Goal: Check status: Check status

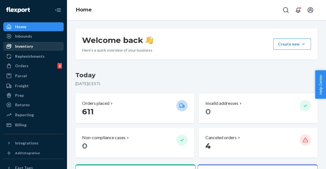
click at [51, 49] on div "Inventory" at bounding box center [33, 46] width 59 height 8
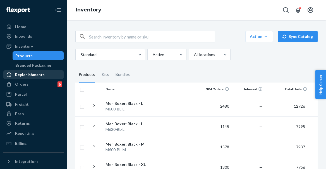
click at [44, 71] on link "Replenishments" at bounding box center [33, 74] width 60 height 9
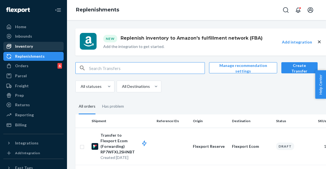
click at [35, 49] on div "Inventory" at bounding box center [33, 46] width 59 height 8
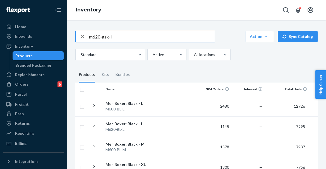
type input "m620-gsk-l"
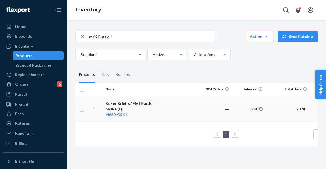
click at [165, 107] on td "Boxer Brief w/ Fly | Garden Snake (L) M620 - GSK - L" at bounding box center [134, 109] width 63 height 26
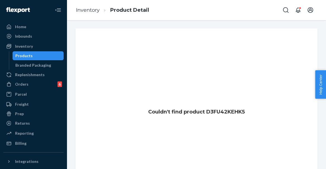
click at [42, 54] on div "Products" at bounding box center [38, 56] width 50 height 8
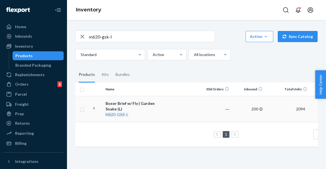
click at [197, 104] on td at bounding box center [182, 109] width 32 height 26
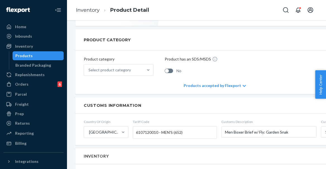
scroll to position [201, 0]
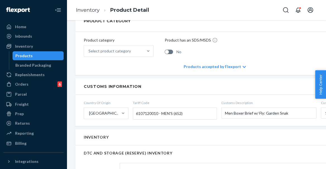
click at [243, 65] on icon at bounding box center [243, 67] width 3 height 4
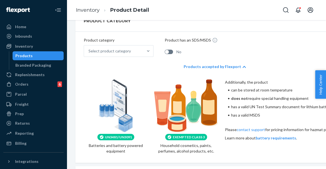
click at [243, 65] on icon at bounding box center [243, 67] width 3 height 4
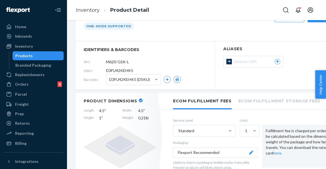
scroll to position [0, 0]
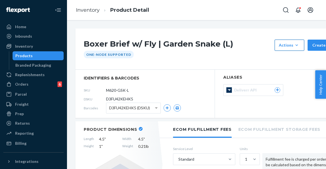
click at [298, 43] on icon "button" at bounding box center [297, 45] width 6 height 6
click at [231, 61] on div "Boxer Brief w/ Fly | Garden Snake (L) Actions Add components Hide Request remov…" at bounding box center [214, 48] width 279 height 41
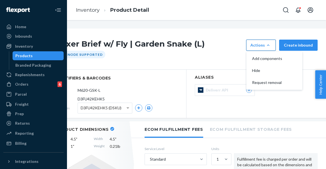
click at [220, 33] on div "Boxer Brief w/ Fly | Garden Snake (L) Actions Add components Hide Request remov…" at bounding box center [186, 48] width 279 height 41
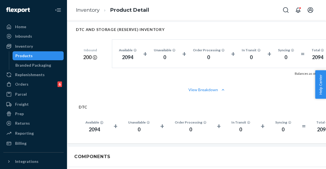
scroll to position [324, 0]
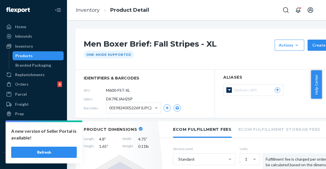
scroll to position [0, 22]
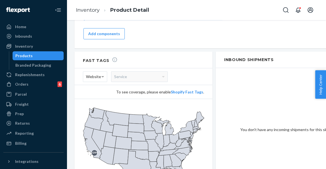
scroll to position [465, 1]
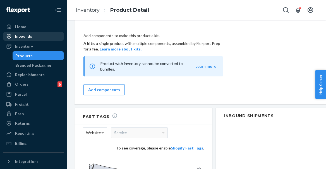
click at [29, 36] on div "Inbounds" at bounding box center [23, 36] width 17 height 6
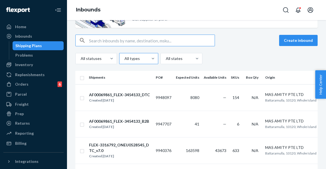
click at [134, 57] on div at bounding box center [138, 58] width 28 height 7
click at [124, 57] on input "All types" at bounding box center [124, 59] width 1 height 6
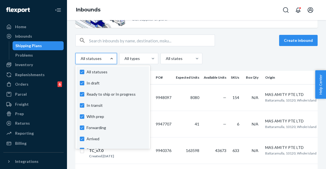
click at [106, 60] on div at bounding box center [111, 59] width 10 height 6
click at [81, 60] on input "option In draft focused, 1 of 10. 10 results available. Use Up and Down to choo…" at bounding box center [80, 59] width 1 height 6
click at [244, 57] on div "option In draft focused, 1 of 10. 10 results available. Use Up and Down to choo…" at bounding box center [196, 58] width 242 height 11
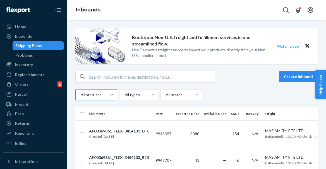
click at [100, 92] on div at bounding box center [95, 94] width 31 height 7
click at [81, 92] on input "All statuses" at bounding box center [80, 95] width 1 height 6
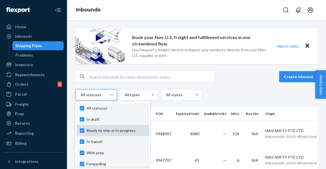
scroll to position [60, 0]
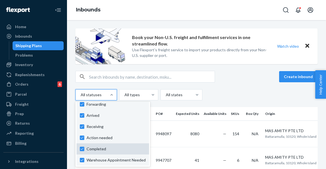
click at [101, 148] on span "Completed" at bounding box center [115, 149] width 59 height 6
checkbox input "false"
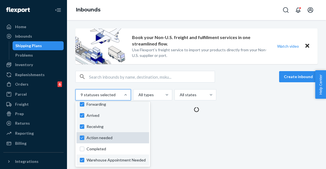
scroll to position [55, 0]
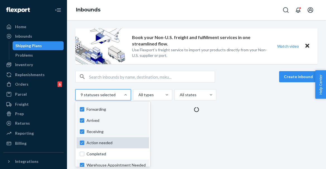
click at [84, 140] on div "Action needed" at bounding box center [112, 142] width 72 height 11
click at [81, 98] on input "option Completed, selected. option Action needed focused, 8 of 10. 10 results a…" at bounding box center [80, 95] width 1 height 6
checkbox input "false"
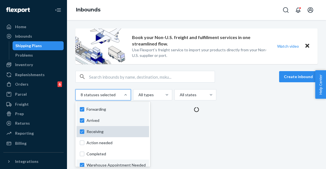
click at [84, 135] on div "Receiving" at bounding box center [112, 131] width 72 height 11
click at [81, 98] on input "option Action needed, selected. option Receiving focused, 7 of 10. 10 results a…" at bounding box center [80, 95] width 1 height 6
checkbox input "false"
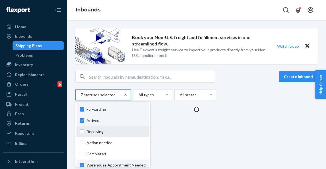
scroll to position [54, 0]
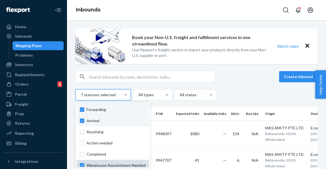
click at [79, 164] on div "Warehouse Appointment Needed" at bounding box center [112, 165] width 72 height 11
click at [80, 98] on input "option Receiving, selected. option Warehouse Appointment Needed focused, 0 of 1…" at bounding box center [80, 95] width 1 height 6
checkbox input "false"
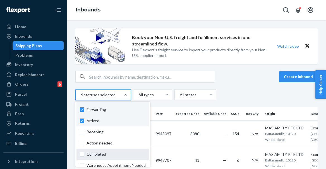
click at [80, 154] on label "Completed" at bounding box center [113, 154] width 66 height 6
checkbox input "true"
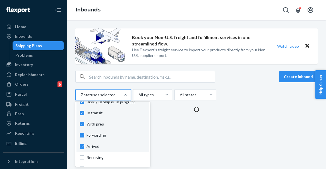
scroll to position [9, 0]
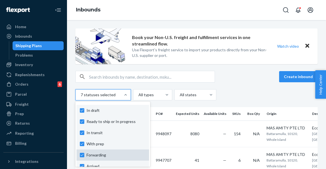
click at [82, 152] on div "Forwarding" at bounding box center [112, 154] width 72 height 11
click at [81, 98] on input "option Completed, selected. option Forwarding focused, 0 of 10. 10 results avai…" at bounding box center [80, 95] width 1 height 6
checkbox input "false"
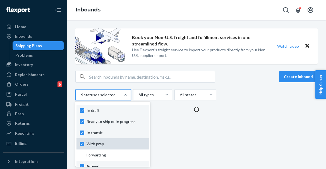
click at [82, 138] on div "With prep" at bounding box center [112, 143] width 72 height 11
click at [81, 98] on input "option Forwarding, selected. option With prep focused, 4 of 10. 10 results avai…" at bounding box center [80, 95] width 1 height 6
checkbox input "false"
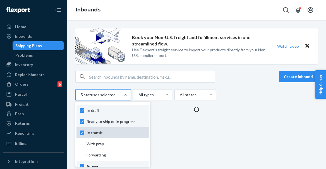
click at [82, 134] on label "In transit" at bounding box center [113, 133] width 66 height 6
checkbox input "false"
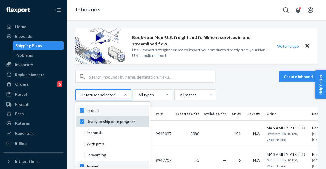
click at [82, 125] on div "Ready to ship or In progress" at bounding box center [112, 121] width 72 height 11
click at [81, 98] on input "option In transit, selected. option Ready to ship or In progress focused, 0 of …" at bounding box center [80, 95] width 1 height 6
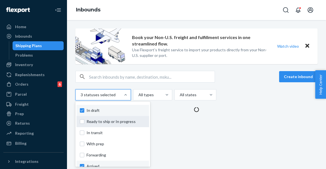
click at [81, 117] on div "Ready to ship or In progress" at bounding box center [112, 121] width 72 height 11
click at [81, 98] on input "option Ready to ship or In progress, selected. option Ready to ship or In progr…" at bounding box center [80, 95] width 1 height 6
checkbox input "true"
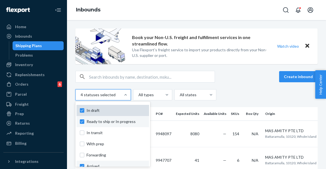
click at [81, 112] on label "In draft" at bounding box center [113, 111] width 66 height 6
checkbox input "false"
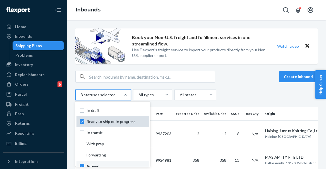
click at [82, 123] on label "Ready to ship or In progress" at bounding box center [113, 122] width 66 height 6
checkbox input "false"
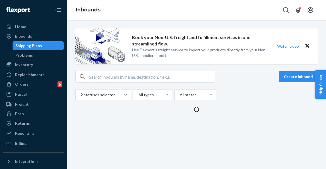
click at [69, 121] on div "Book your Non-U.S. freight and fulfillment services in one streamlined flow. Us…" at bounding box center [196, 94] width 259 height 149
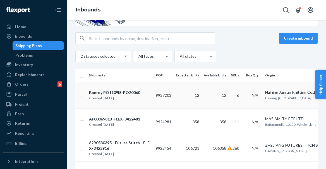
scroll to position [0, 0]
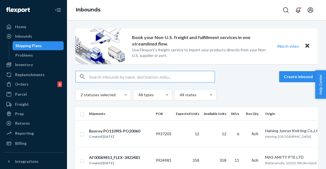
click at [124, 77] on input "text" at bounding box center [151, 76] width 125 height 11
paste input "46131391627414"
type input "46131391627414"
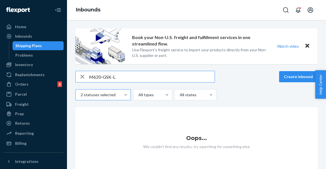
type input "M620-GSK-L"
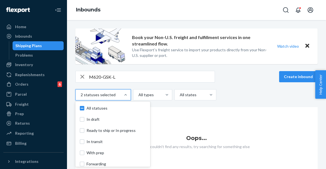
click at [111, 90] on div "2 statuses selected" at bounding box center [98, 95] width 45 height 10
click at [81, 92] on input "option Ready to ship or In progress, selected. option In draft focused, 0 of 10…" at bounding box center [80, 95] width 1 height 6
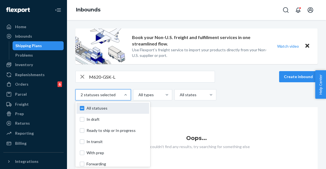
click at [81, 110] on label "All statuses" at bounding box center [113, 108] width 66 height 6
checkbox input "true"
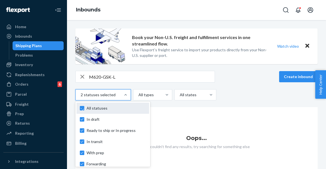
checkbox input "true"
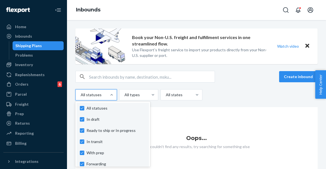
click at [174, 85] on div "Create inbound option Ready to ship or In progress, selected. option In draft f…" at bounding box center [196, 86] width 242 height 30
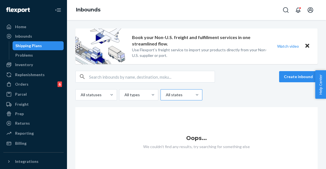
click at [185, 93] on div at bounding box center [180, 94] width 31 height 7
click at [166, 93] on input "All states" at bounding box center [165, 95] width 1 height 6
click at [219, 89] on div "All statuses All types option All states focused, 1 of 2. 2 results available. …" at bounding box center [196, 94] width 242 height 11
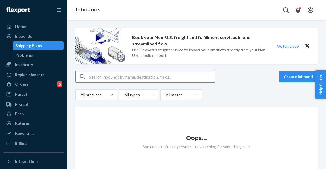
click at [183, 77] on input "text" at bounding box center [151, 76] width 125 height 11
paste input "M620-GSK-L"
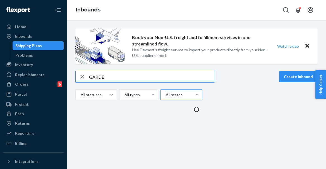
type input "GARDEN"
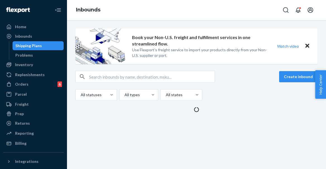
click at [238, 81] on div "Create inbound" at bounding box center [196, 77] width 242 height 12
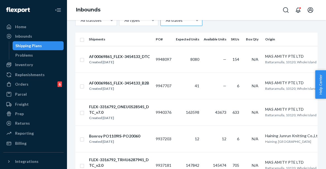
scroll to position [74, 0]
click at [138, 117] on div "Created [DATE]" at bounding box center [120, 118] width 62 height 6
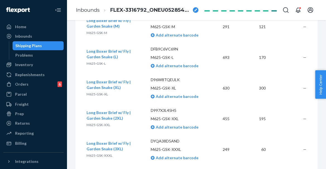
scroll to position [944, 0]
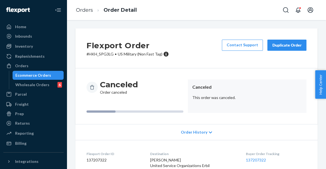
scroll to position [66, 0]
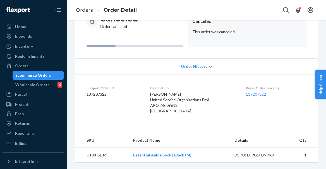
click at [101, 96] on dd "137207322" at bounding box center [113, 94] width 55 height 6
copy dd "137207322"
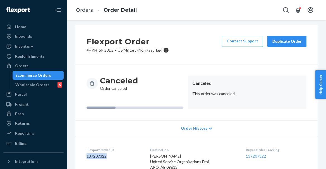
scroll to position [4, 0]
click at [204, 127] on span "Order History" at bounding box center [194, 128] width 26 height 6
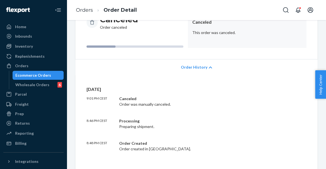
scroll to position [51, 0]
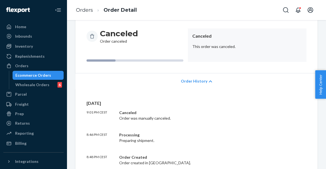
click at [198, 81] on span "Order History" at bounding box center [194, 81] width 26 height 6
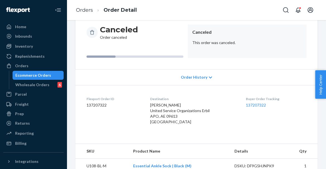
scroll to position [66, 0]
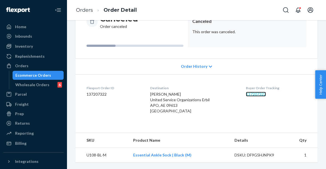
click at [254, 94] on link "137207322" at bounding box center [256, 94] width 20 height 5
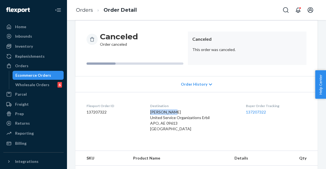
drag, startPoint x: 171, startPoint y: 110, endPoint x: 147, endPoint y: 110, distance: 24.5
click at [147, 110] on dl "Flexport Order ID 137207322 Destination Osvado Lara United Service Organization…" at bounding box center [196, 118] width 242 height 53
copy span "Osvado Lara"
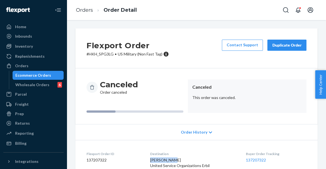
scroll to position [66, 0]
